Goal: Information Seeking & Learning: Learn about a topic

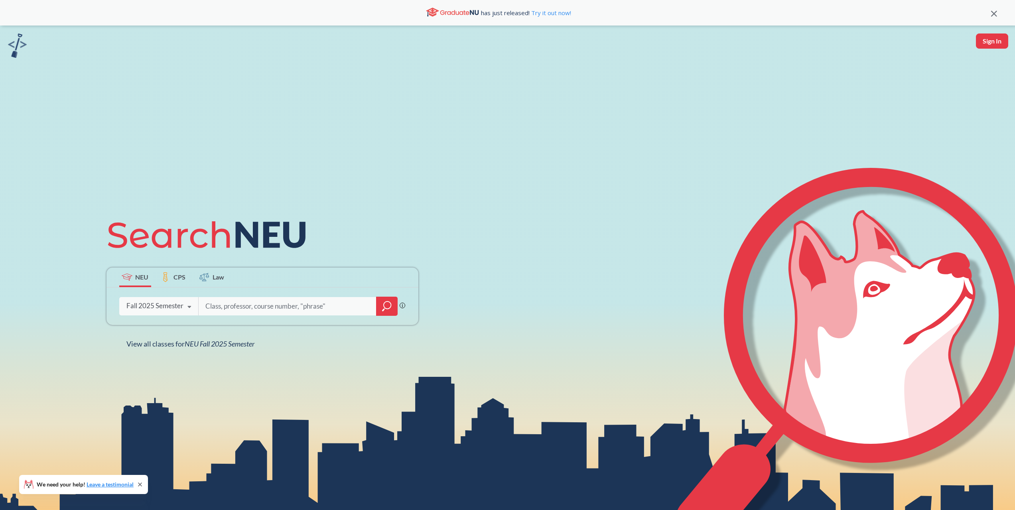
click at [165, 309] on div "Fall 2025 Semester" at bounding box center [154, 305] width 57 height 9
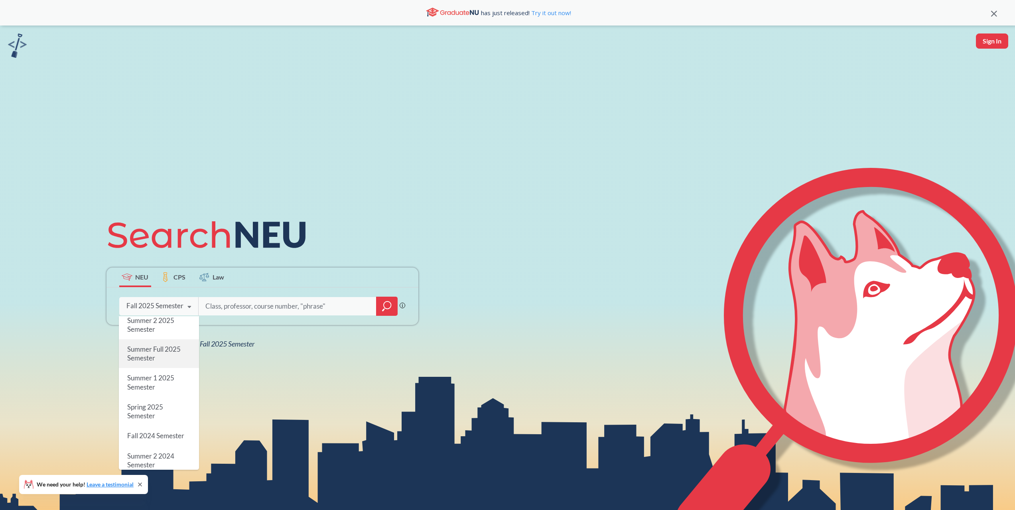
scroll to position [40, 0]
click at [147, 397] on span "Spring 2025 Semester" at bounding box center [145, 397] width 36 height 17
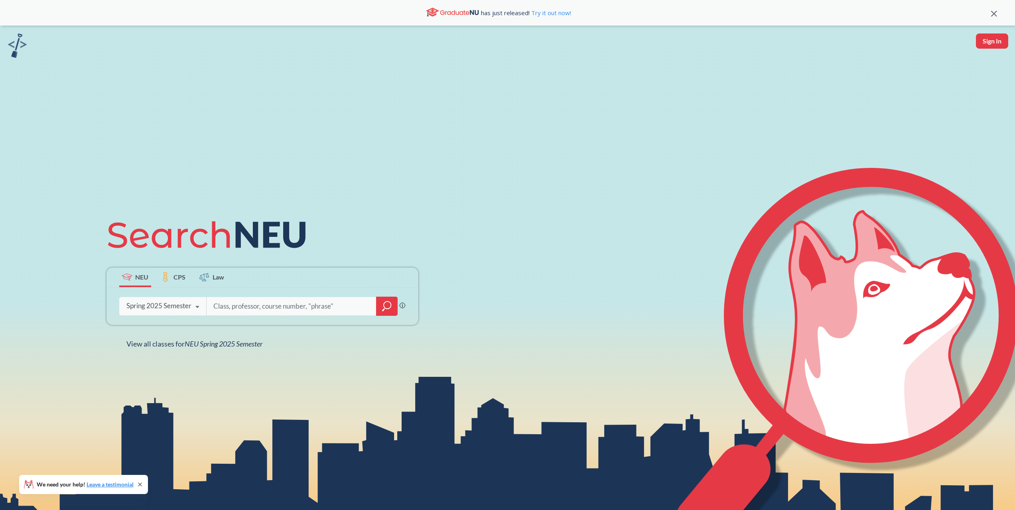
click at [250, 307] on input "search" at bounding box center [292, 306] width 158 height 17
type input "CHME"
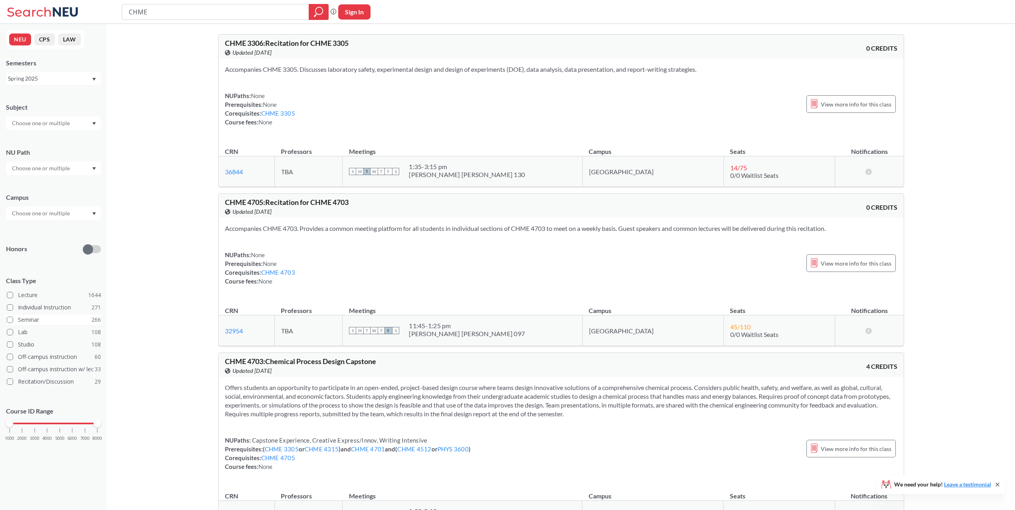
click at [10, 319] on span at bounding box center [10, 320] width 6 height 6
click at [18, 319] on input "Seminar 266" at bounding box center [21, 318] width 6 height 6
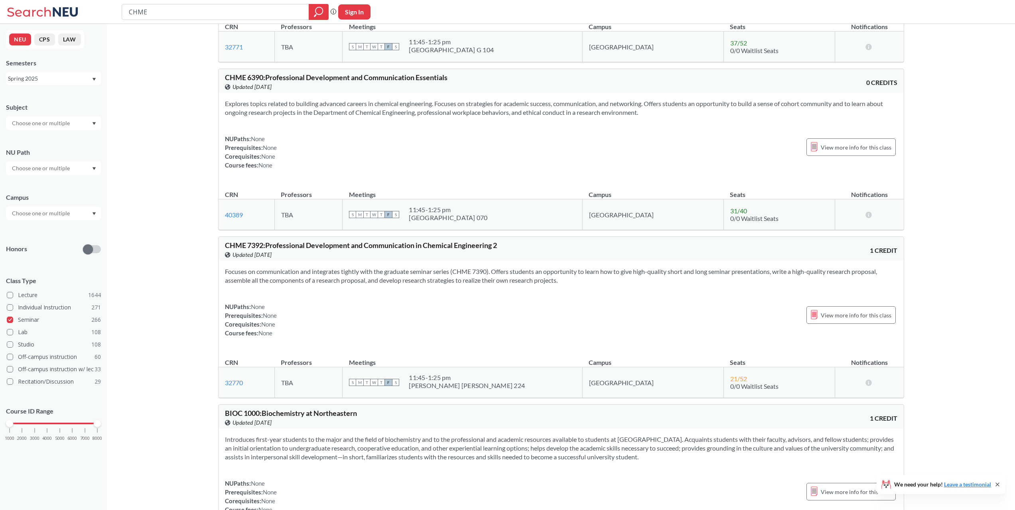
scroll to position [399, 0]
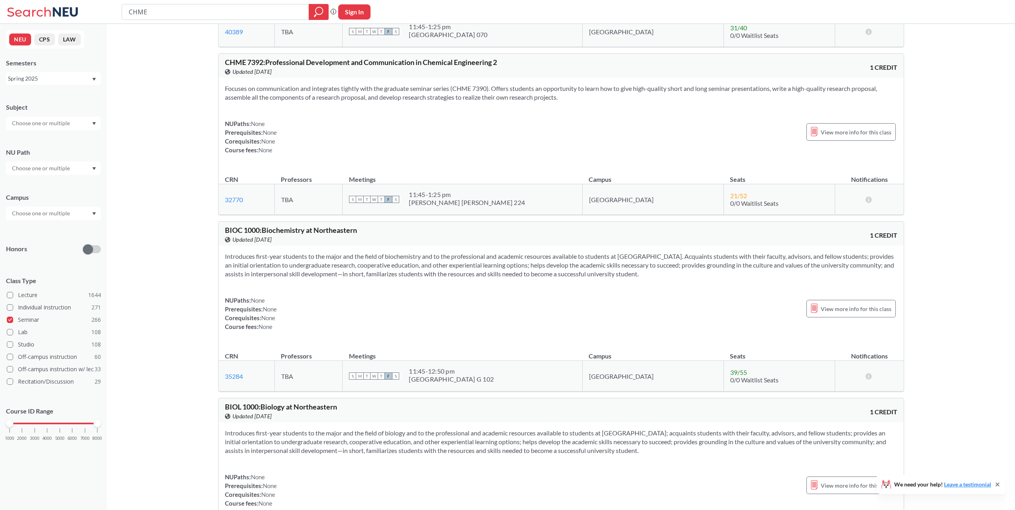
scroll to position [439, 0]
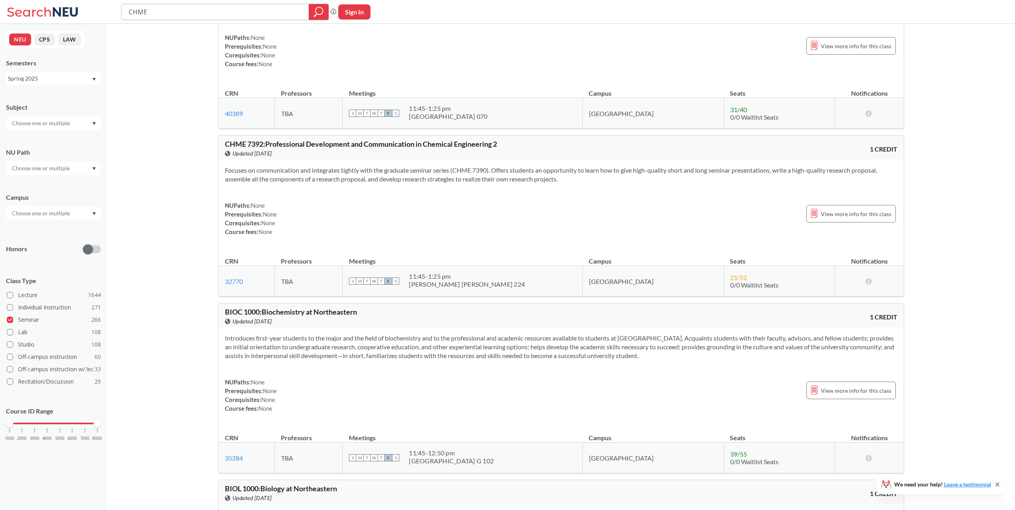
click at [254, 10] on input "CHME" at bounding box center [215, 12] width 175 height 14
type input "CHME 1 credit"
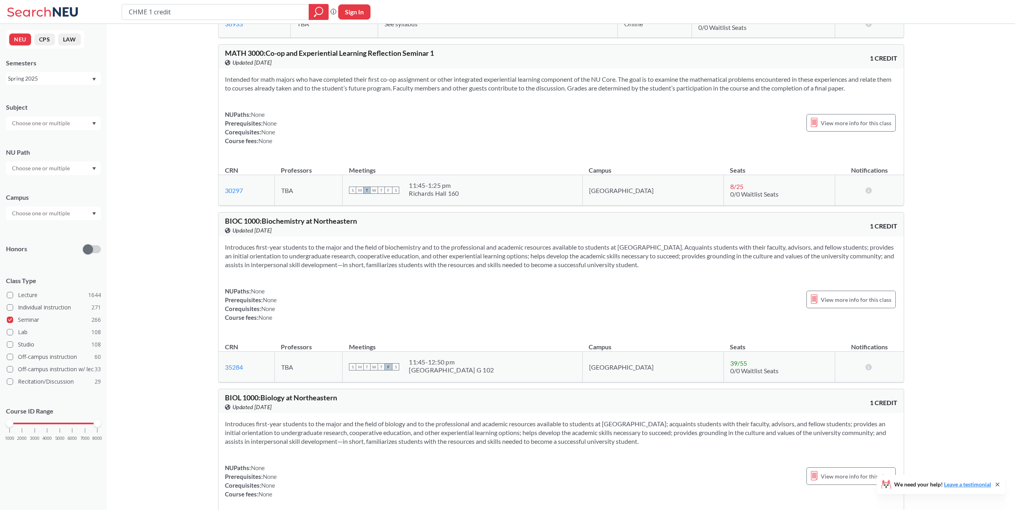
scroll to position [1316, 0]
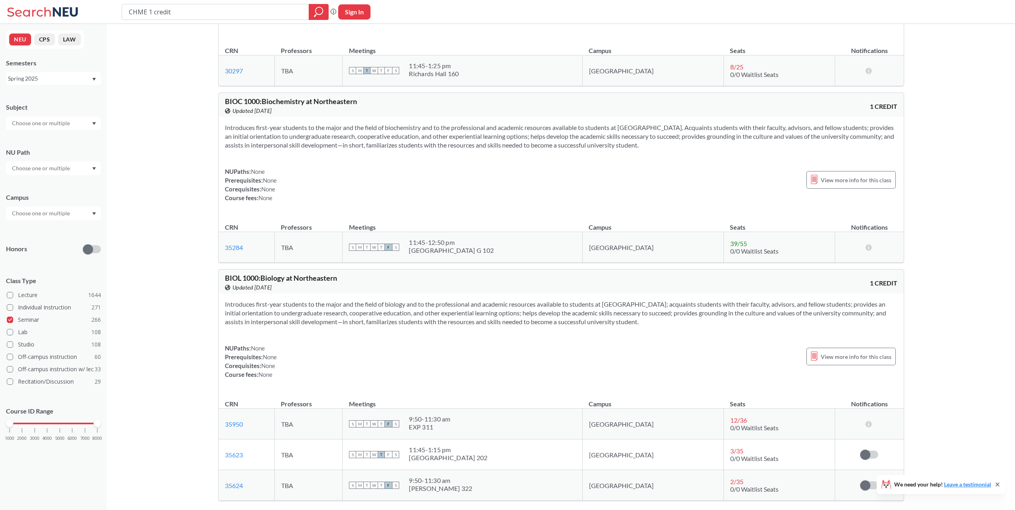
click at [52, 130] on div "Subject NU Path Campus Honors Class Type Lecture 1644 Individual Instruction 27…" at bounding box center [53, 276] width 95 height 362
click at [56, 123] on input "text" at bounding box center [41, 123] width 67 height 10
type input "chme"
click at [45, 140] on div "CHME ( 4 )" at bounding box center [55, 137] width 90 height 9
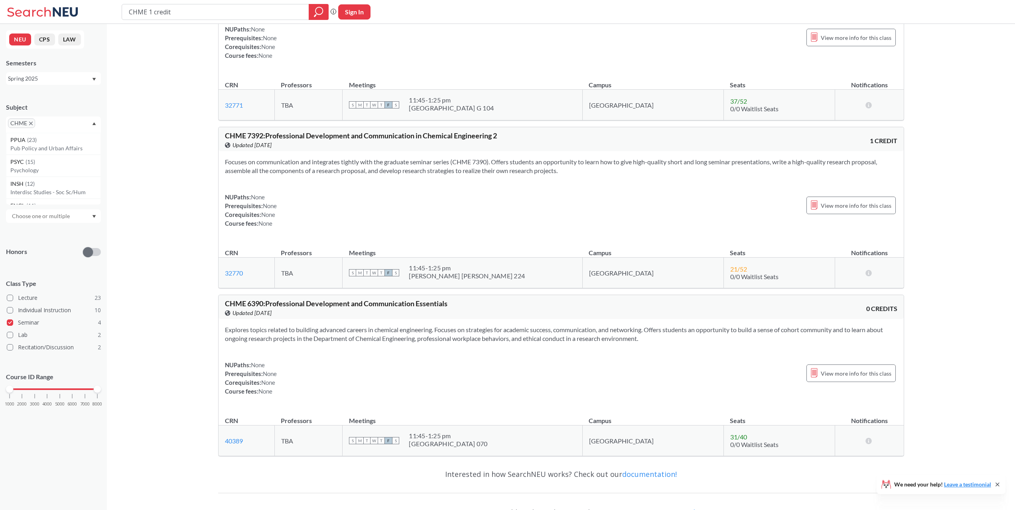
scroll to position [354, 0]
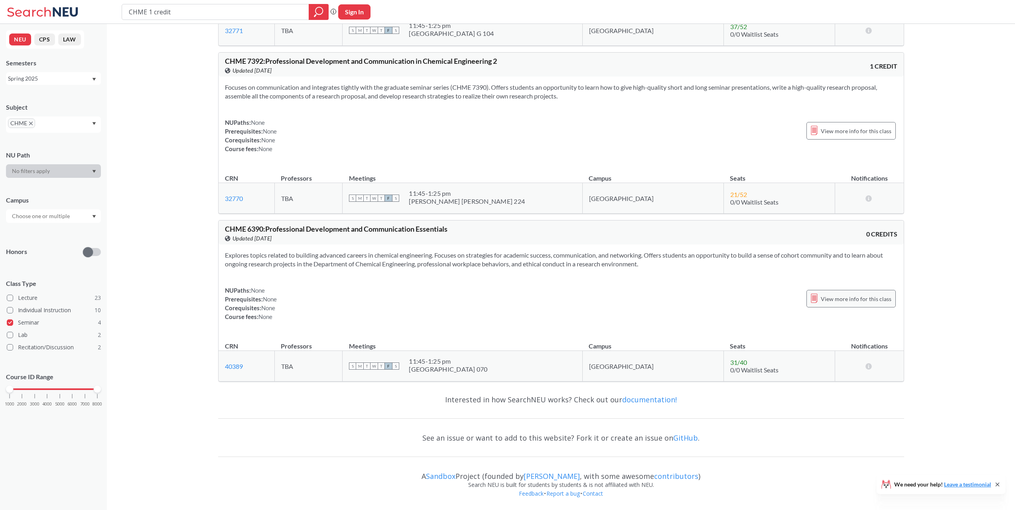
click at [863, 306] on div "View more info for this class" at bounding box center [850, 299] width 89 height 18
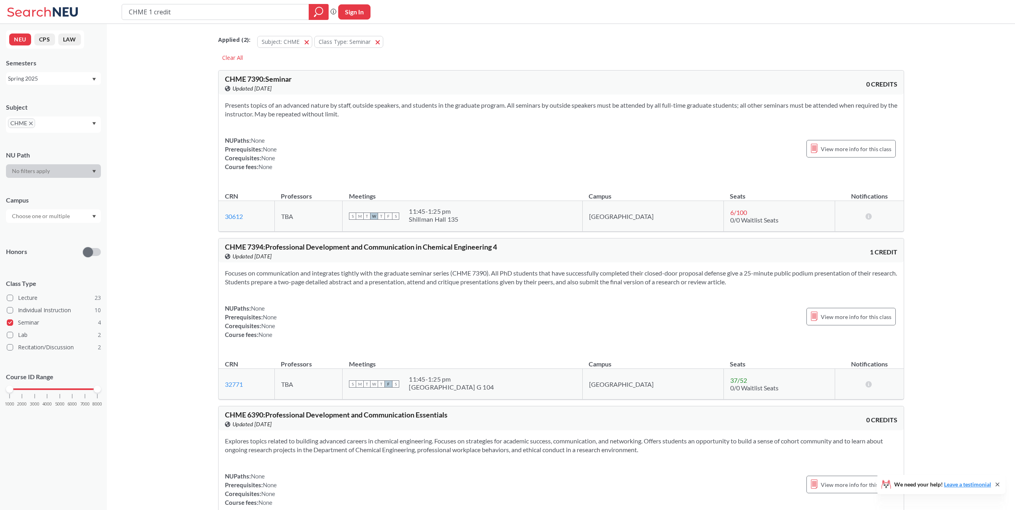
click at [383, 42] on div "Subject: CHME CHME Class Type: Seminar Seminar" at bounding box center [322, 41] width 134 height 18
click at [380, 42] on button "Class Type: Seminar Seminar" at bounding box center [348, 42] width 69 height 12
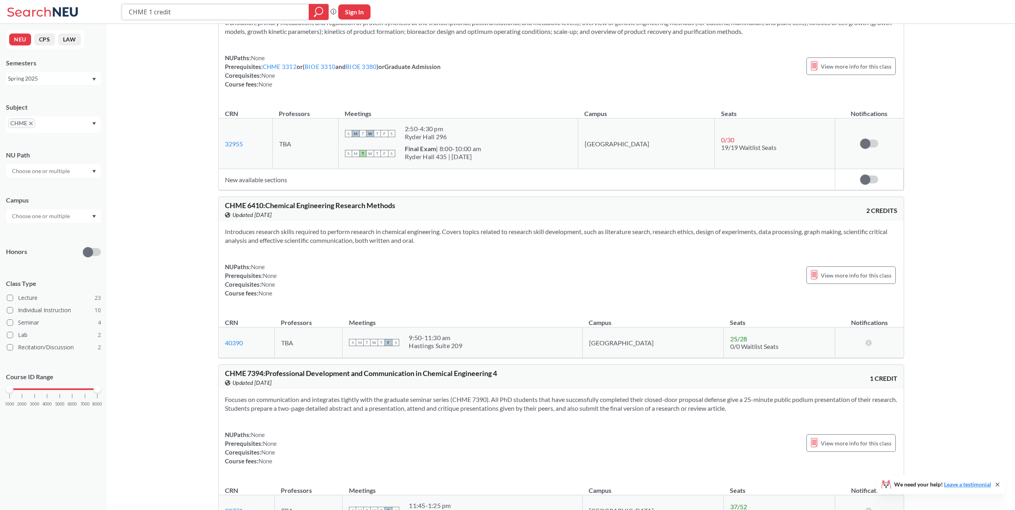
scroll to position [3030, 0]
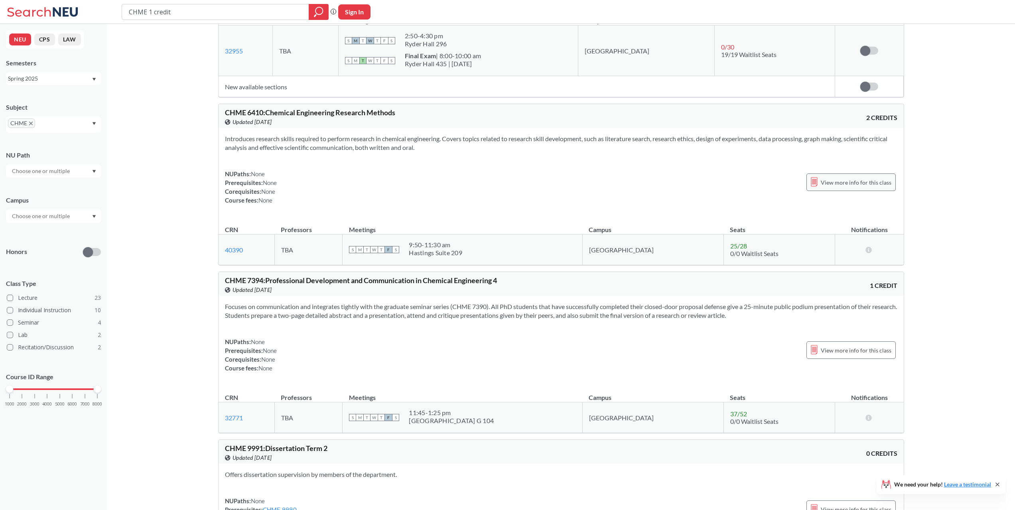
click at [865, 186] on span "View more info for this class" at bounding box center [856, 182] width 71 height 10
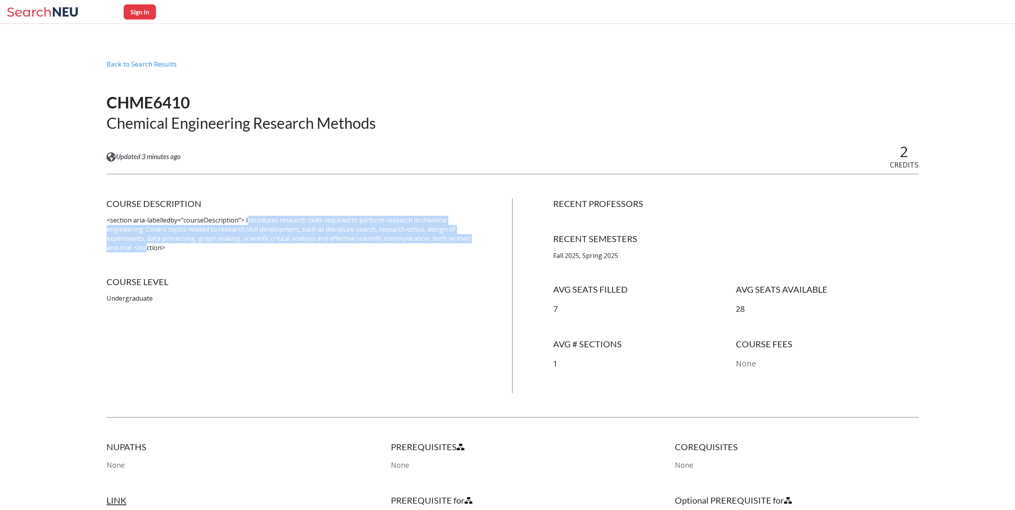
drag, startPoint x: 248, startPoint y: 218, endPoint x: 146, endPoint y: 244, distance: 105.2
click at [146, 244] on p "<section aria-labelledby="courseDescription"> Introduces research skills requir…" at bounding box center [288, 234] width 365 height 36
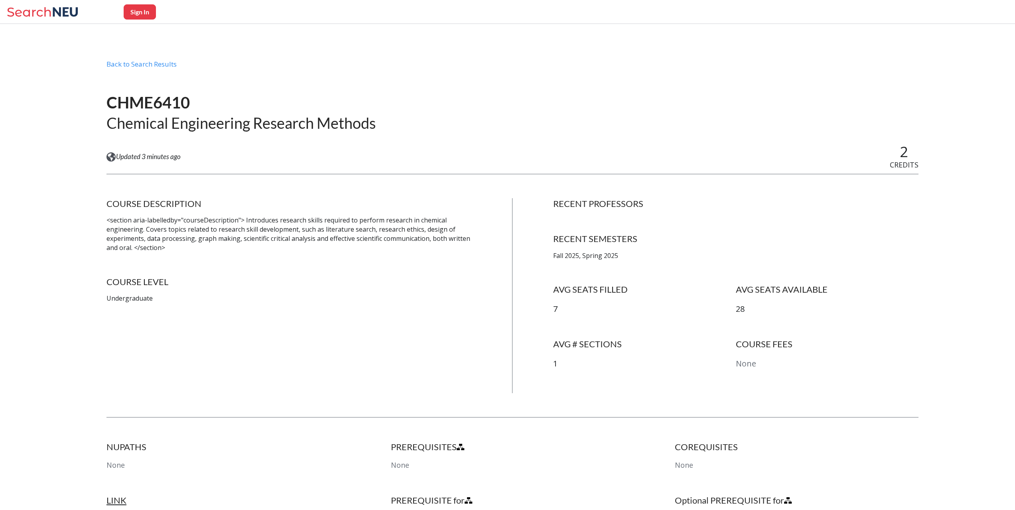
click at [119, 300] on p "Undergraduate" at bounding box center [288, 298] width 365 height 9
click at [119, 299] on p "Undergraduate" at bounding box center [288, 298] width 365 height 9
click at [194, 297] on p "Undergraduate" at bounding box center [288, 298] width 365 height 9
